Goal: Task Accomplishment & Management: Use online tool/utility

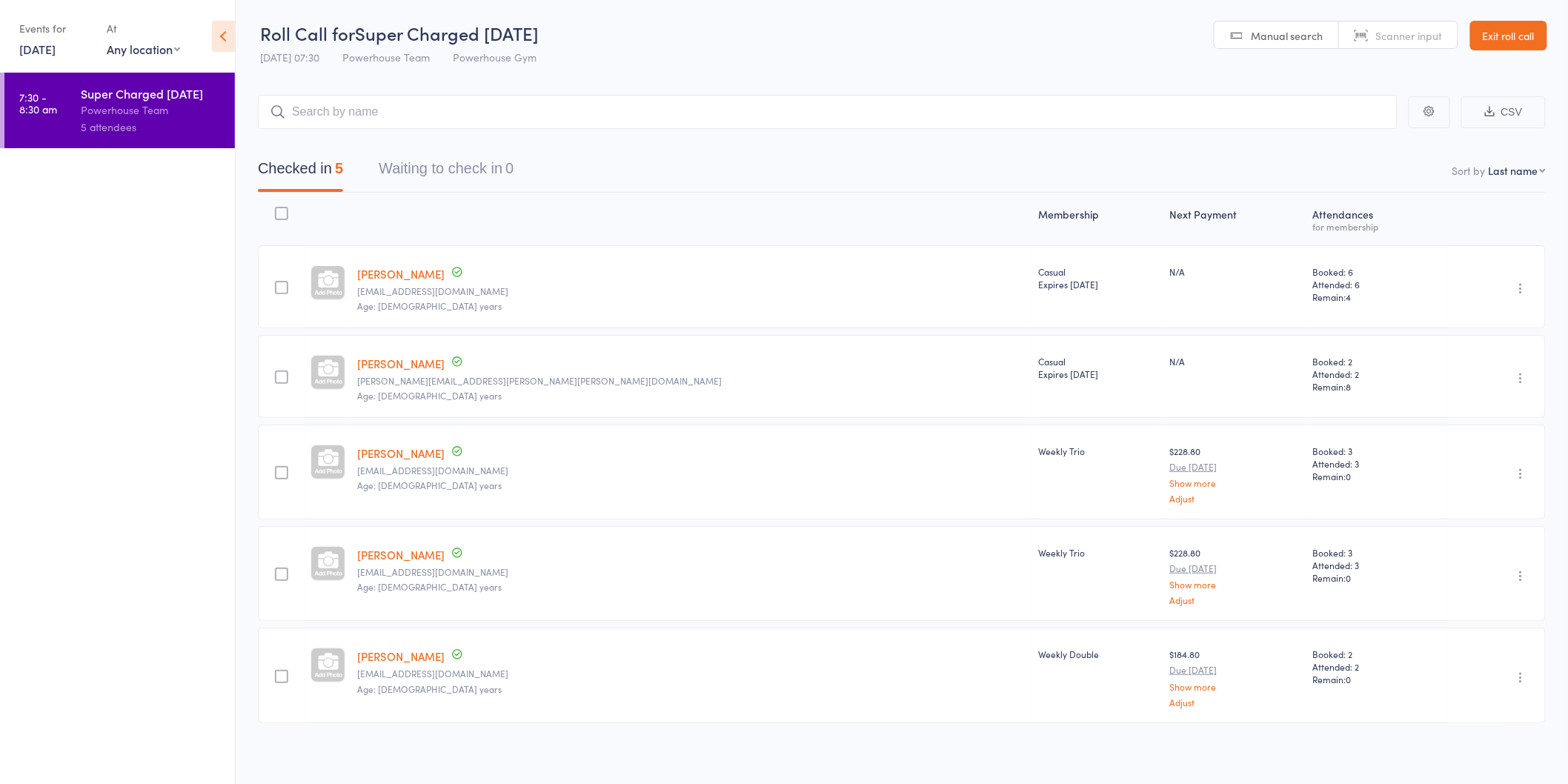
click at [48, 48] on link "[DATE]" at bounding box center [37, 48] width 36 height 16
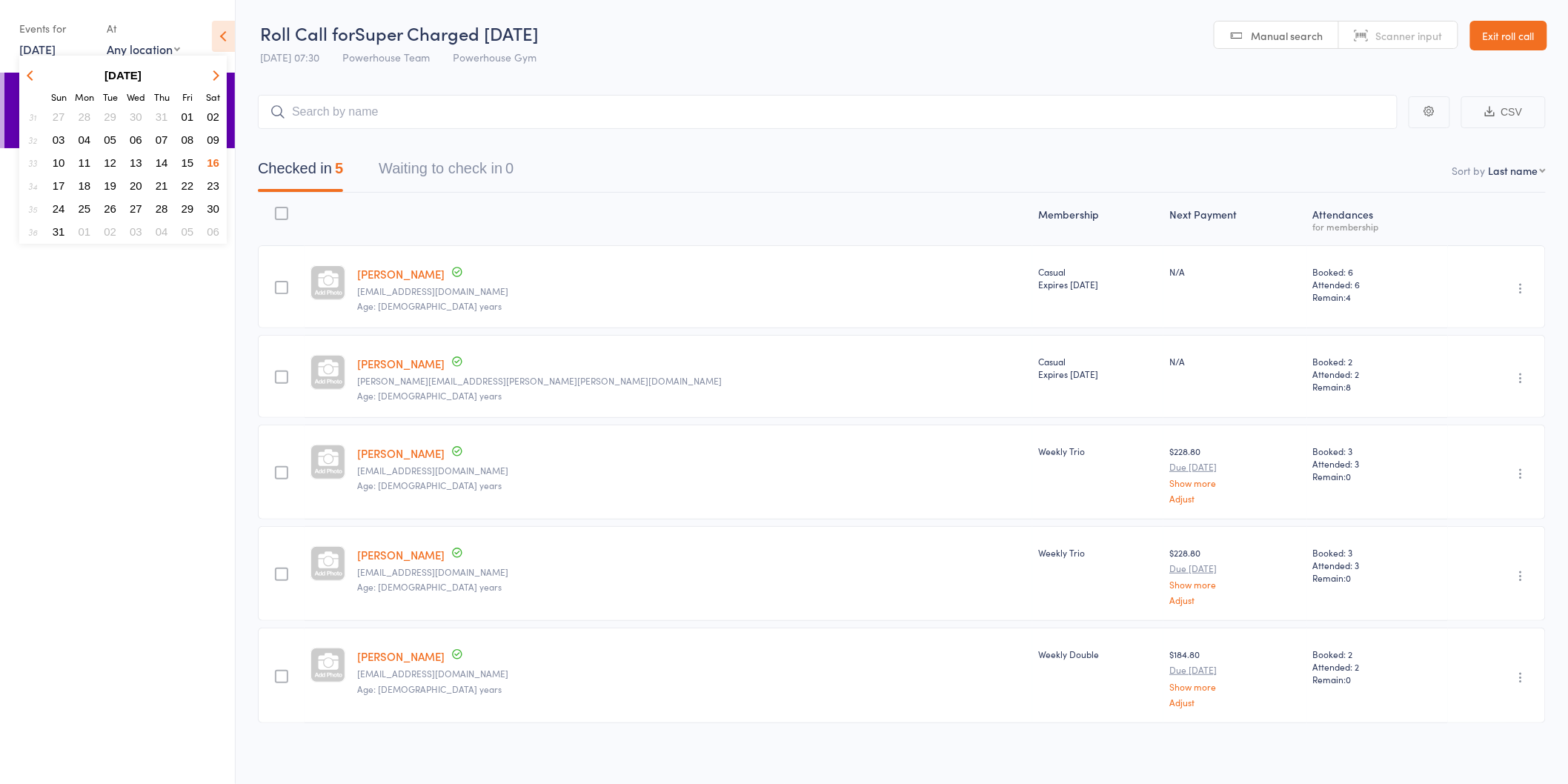
click at [83, 180] on span "18" at bounding box center [84, 186] width 13 height 13
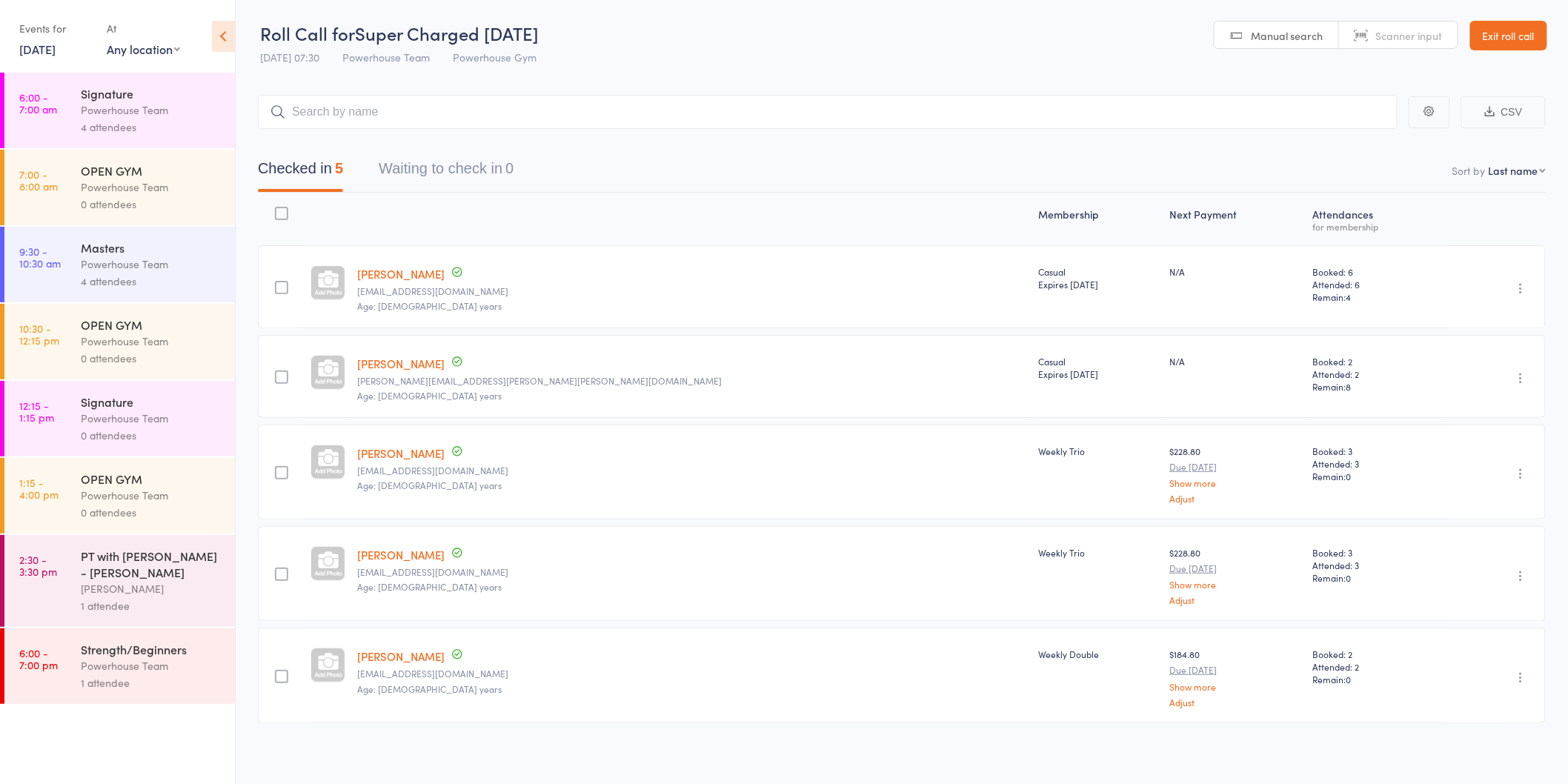
click at [138, 109] on div "Powerhouse Team" at bounding box center [151, 110] width 142 height 17
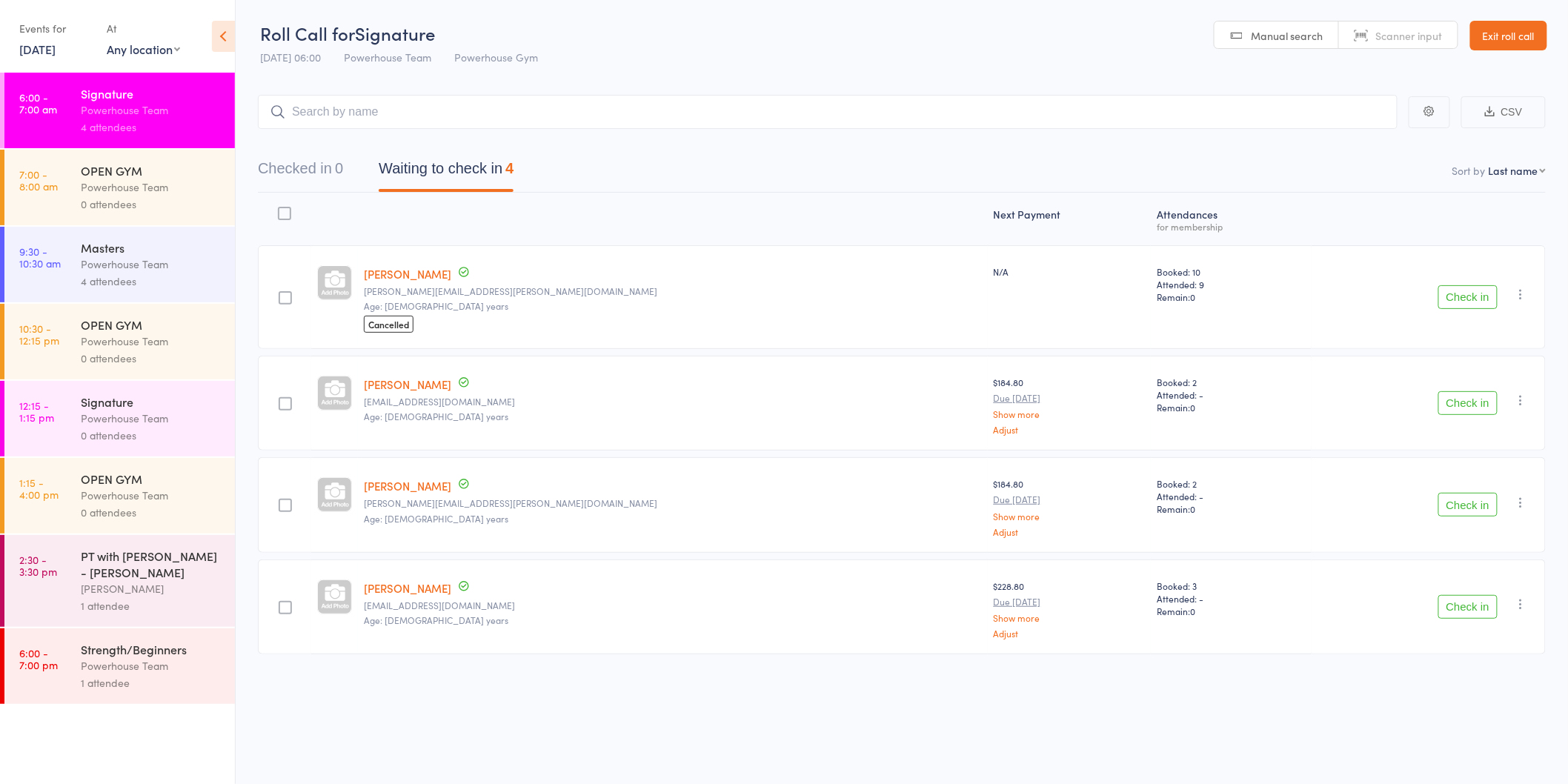
click at [1455, 505] on button "Check in" at bounding box center [1468, 505] width 59 height 24
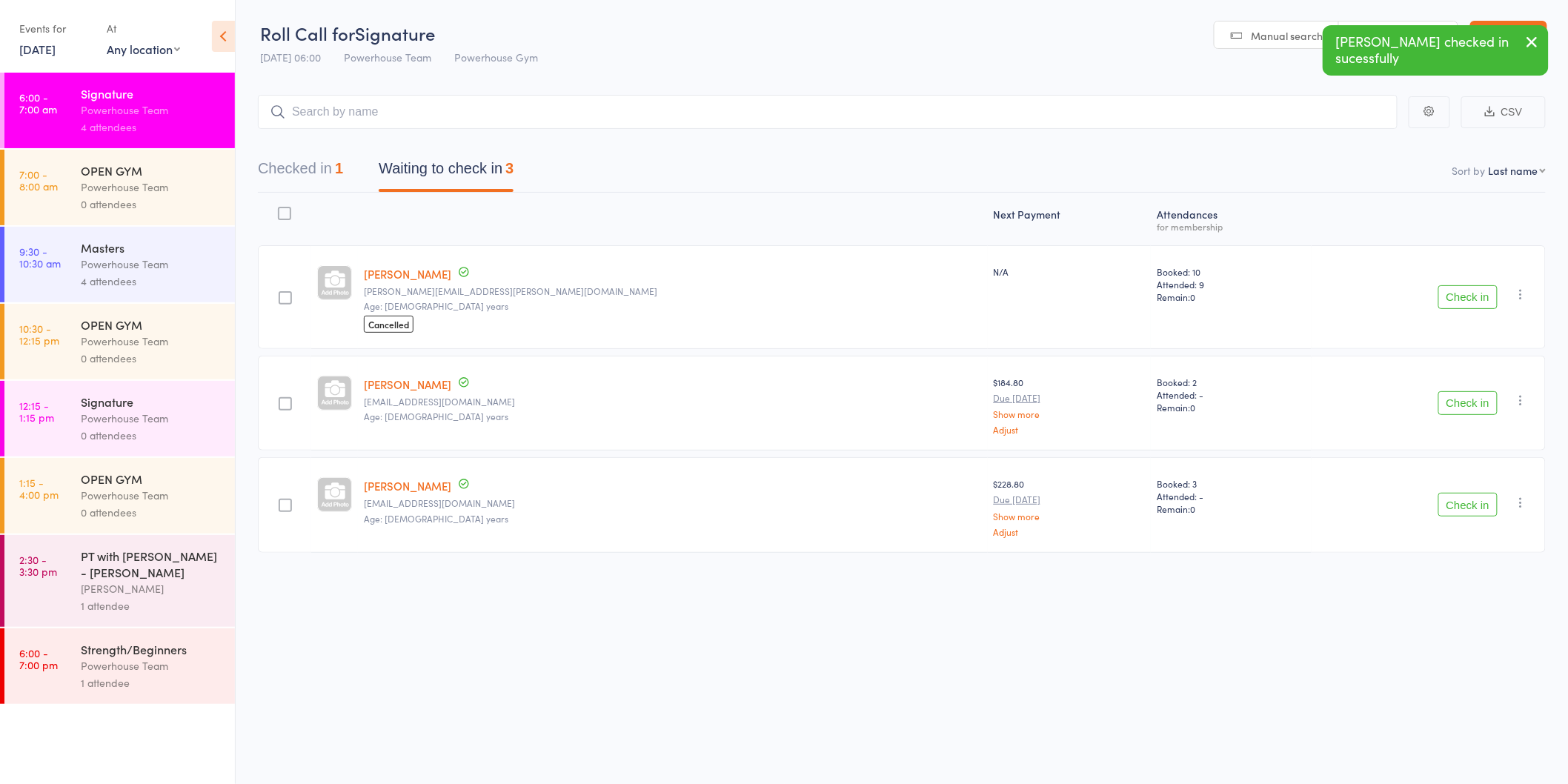
click at [1454, 293] on button "Check in" at bounding box center [1468, 297] width 59 height 24
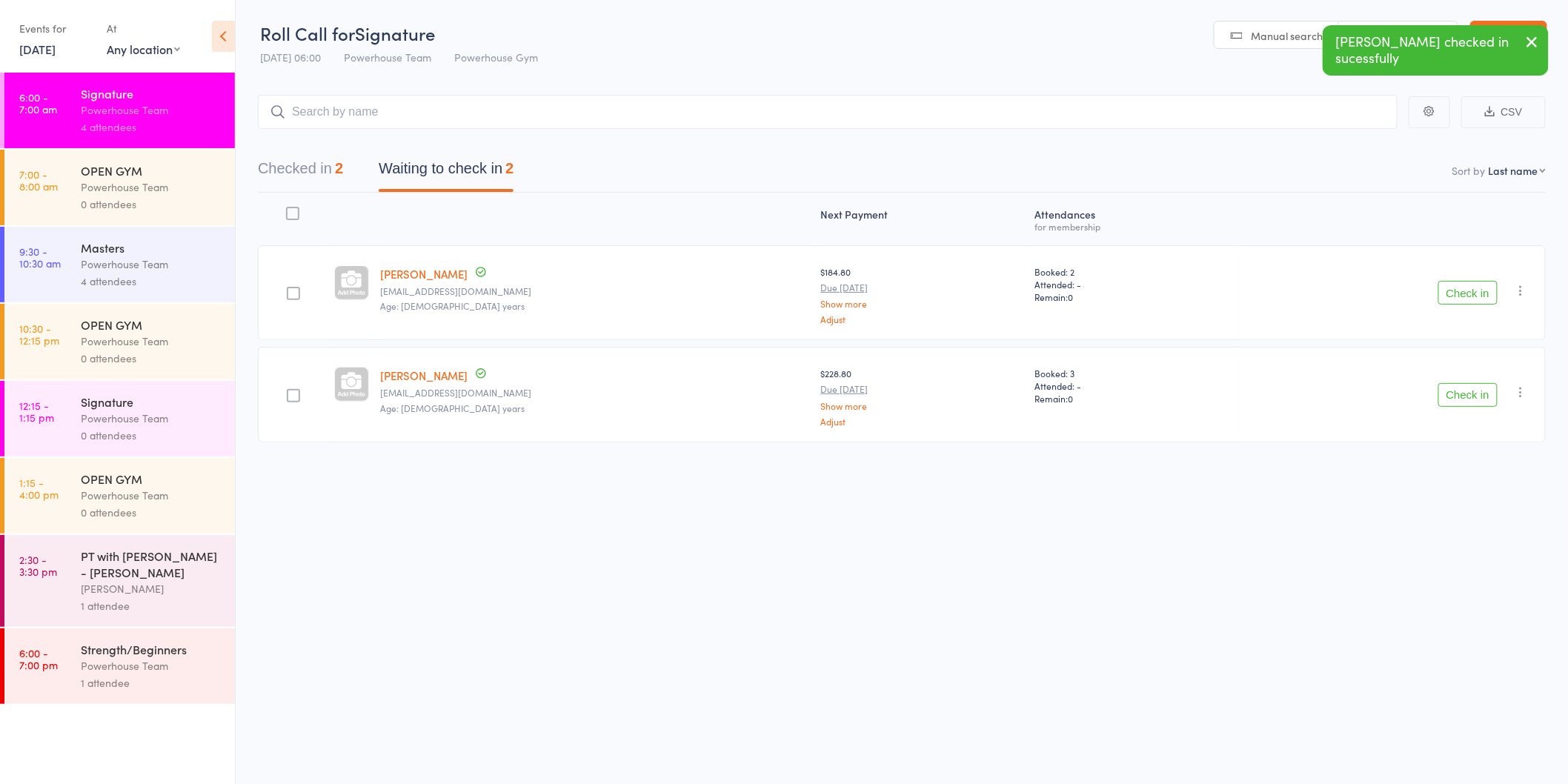
click at [1447, 391] on button "Check in" at bounding box center [1468, 395] width 59 height 24
click at [597, 108] on input "search" at bounding box center [828, 112] width 1140 height 34
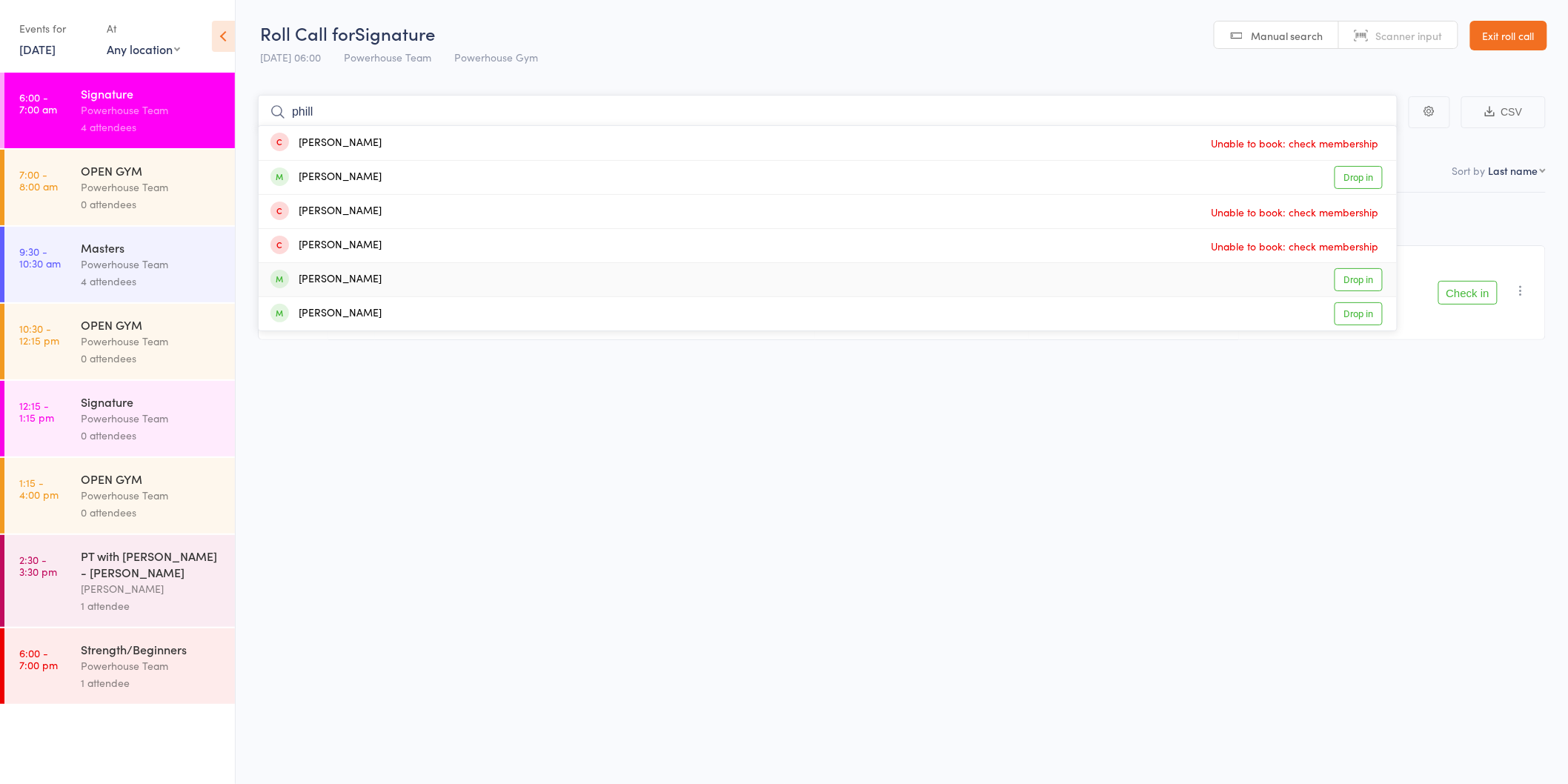
type input "phill"
click at [1352, 283] on link "Drop in" at bounding box center [1359, 279] width 48 height 23
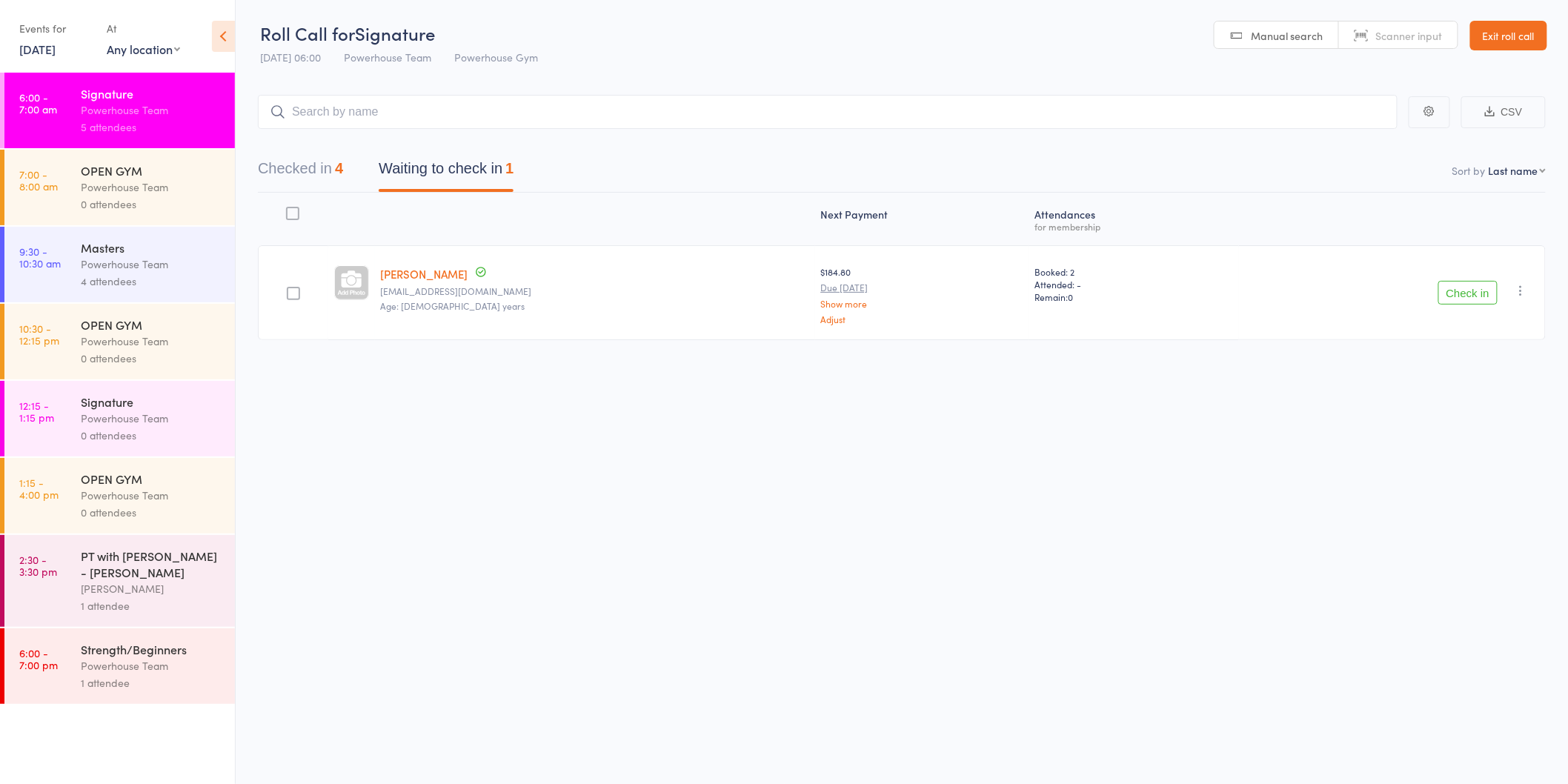
click at [1449, 298] on button "Check in" at bounding box center [1468, 293] width 59 height 24
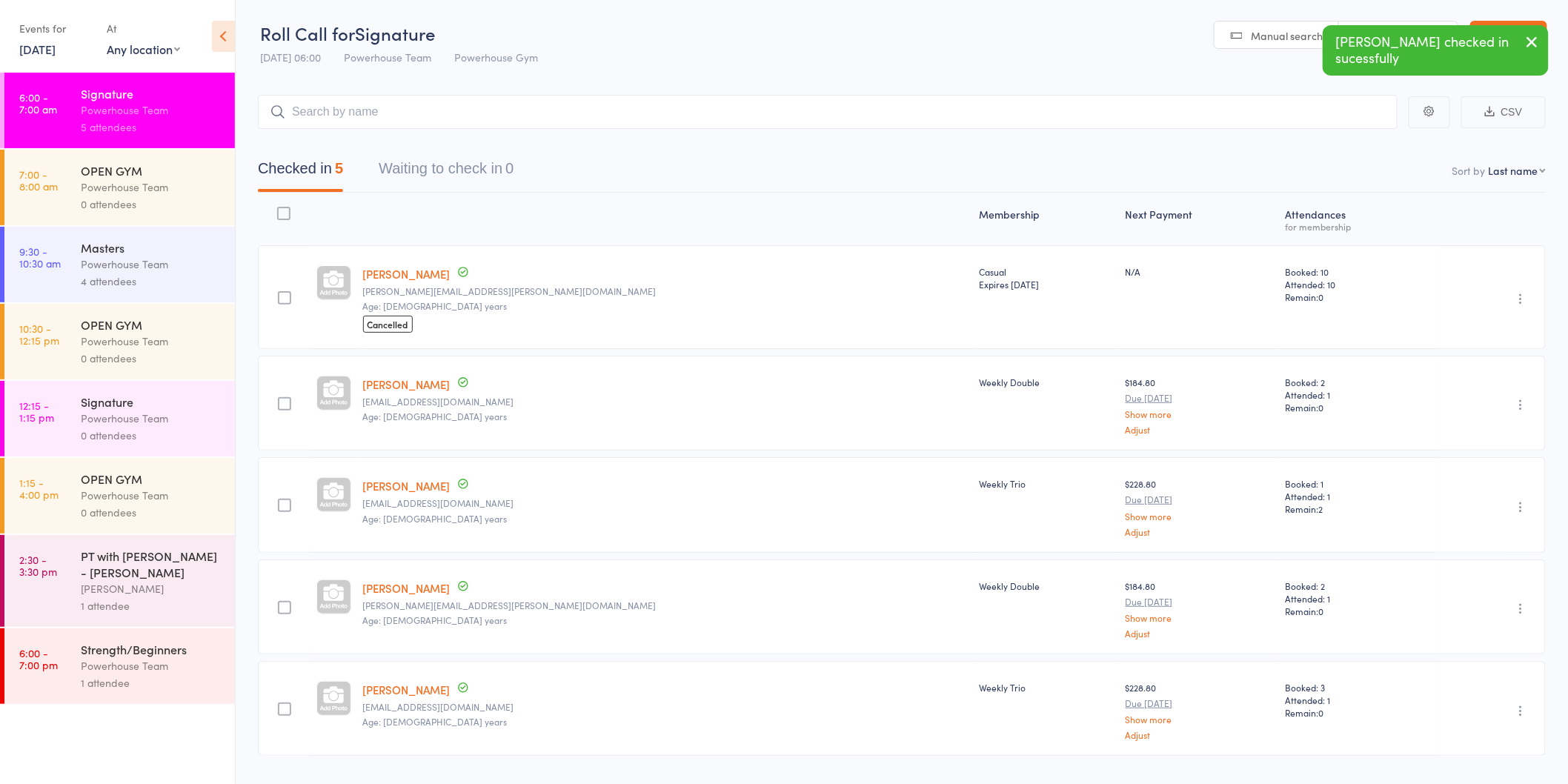
click at [198, 260] on div "Powerhouse Team" at bounding box center [151, 264] width 142 height 17
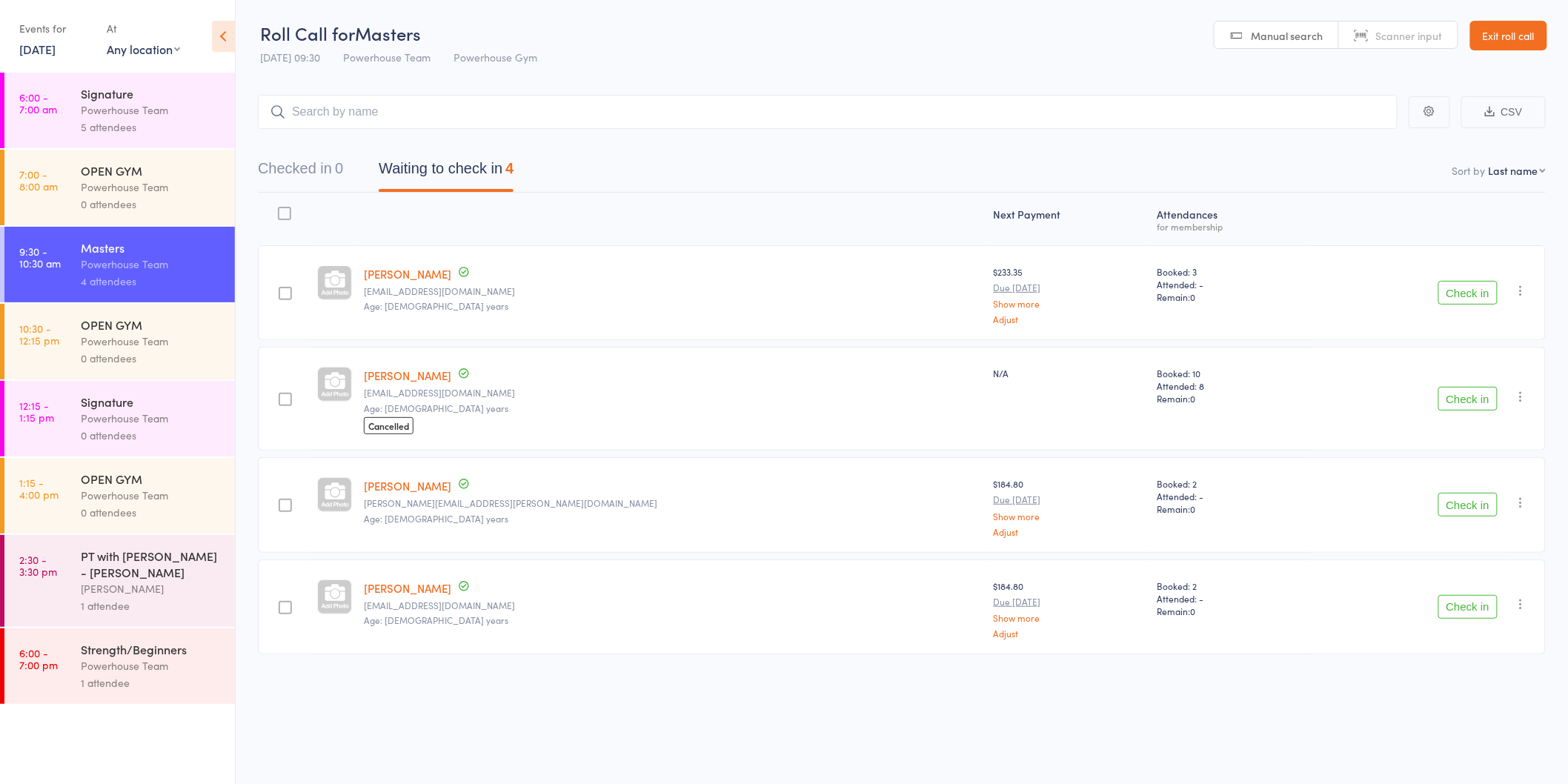
click at [167, 111] on div "Powerhouse Team" at bounding box center [151, 110] width 142 height 17
